Goal: Task Accomplishment & Management: Manage account settings

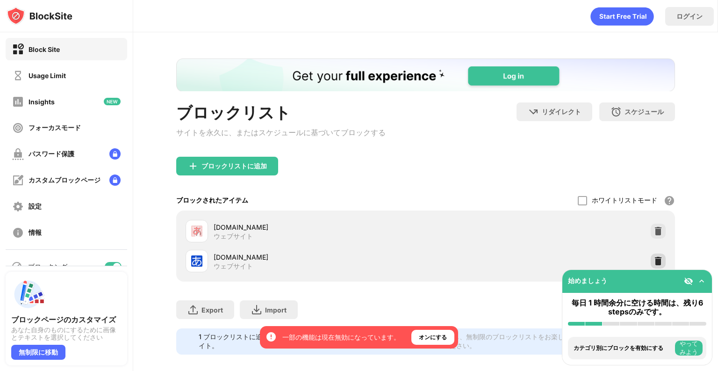
click at [658, 260] on div at bounding box center [657, 260] width 15 height 15
